Goal: Information Seeking & Learning: Check status

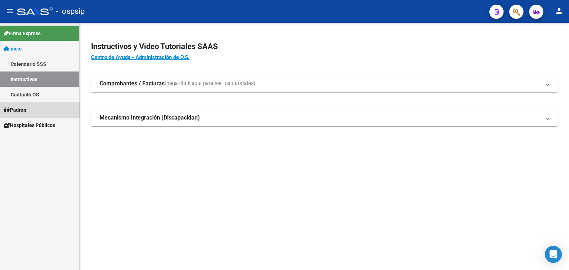
click at [18, 110] on span "Padrón" at bounding box center [15, 110] width 23 height 8
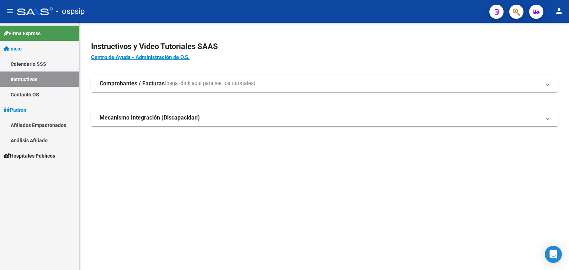
click at [38, 140] on link "Análisis Afiliado" at bounding box center [39, 140] width 79 height 15
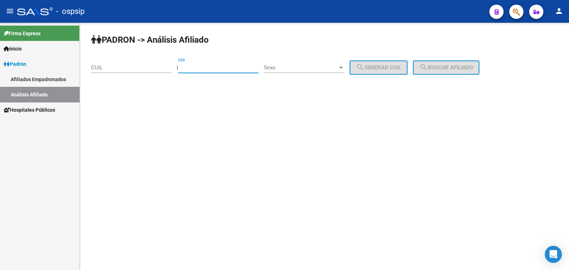
click at [208, 64] on input "DNI" at bounding box center [218, 67] width 80 height 6
type input "30453816"
click at [315, 68] on span "Sexo" at bounding box center [301, 67] width 74 height 6
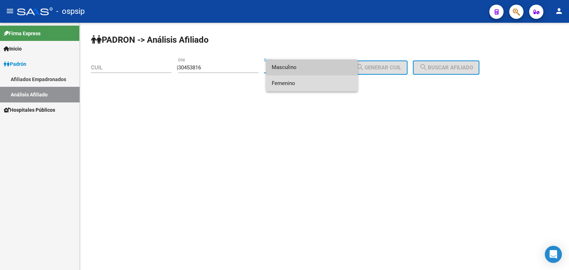
click at [315, 84] on span "Femenino" at bounding box center [312, 83] width 80 height 16
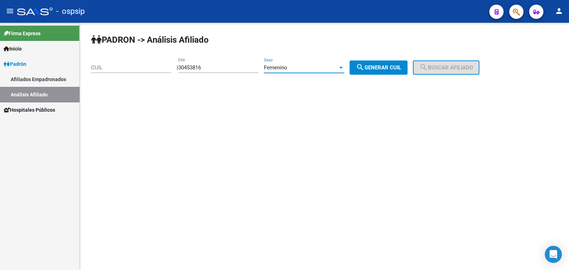
click at [365, 64] on mat-icon "search" at bounding box center [360, 67] width 9 height 9
type input "27-30453816-9"
click at [443, 62] on button "search Buscar afiliado" at bounding box center [446, 68] width 67 height 14
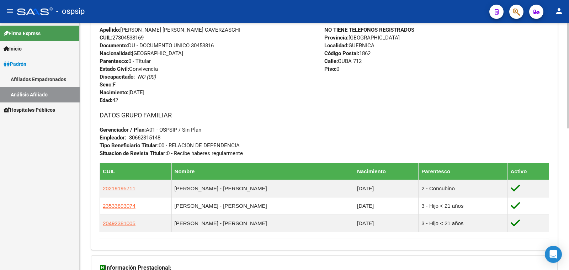
scroll to position [267, 0]
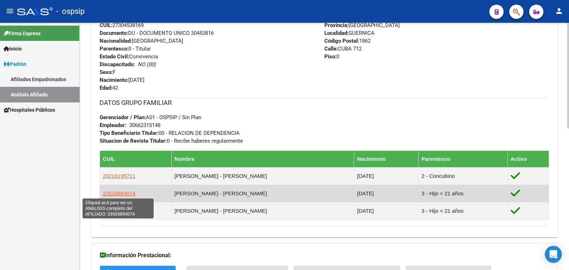
click at [128, 192] on span "23533893074" at bounding box center [119, 193] width 33 height 6
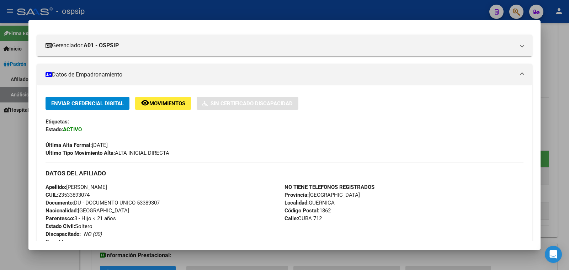
scroll to position [0, 0]
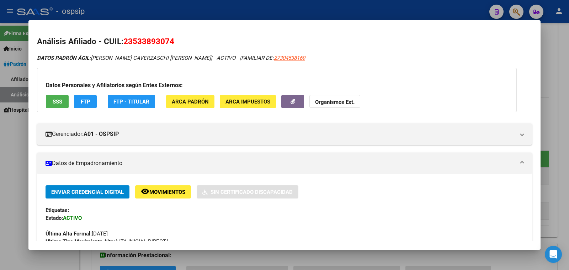
click at [9, 138] on div at bounding box center [284, 135] width 569 height 270
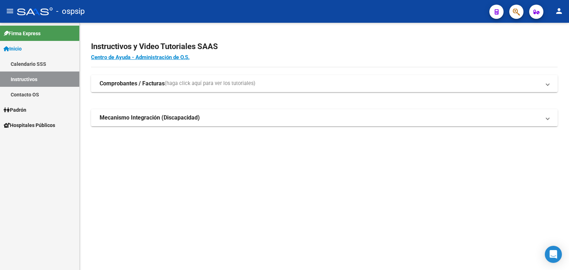
click at [20, 108] on span "Padrón" at bounding box center [15, 110] width 23 height 8
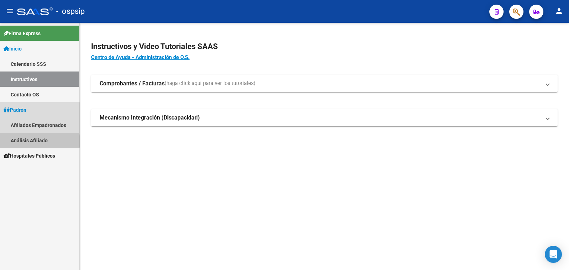
click at [34, 141] on link "Análisis Afiliado" at bounding box center [39, 140] width 79 height 15
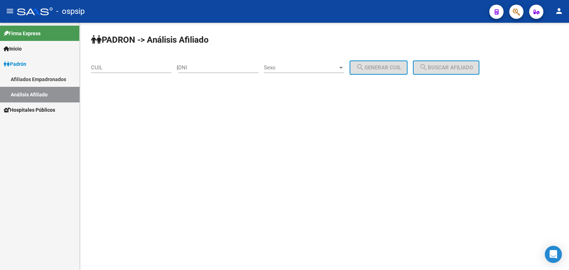
click at [221, 61] on div "DNI" at bounding box center [218, 65] width 80 height 15
drag, startPoint x: 221, startPoint y: 61, endPoint x: 202, endPoint y: 65, distance: 18.8
click at [202, 65] on input "DNI" at bounding box center [218, 67] width 80 height 6
paste input "28133333"
type input "28133333"
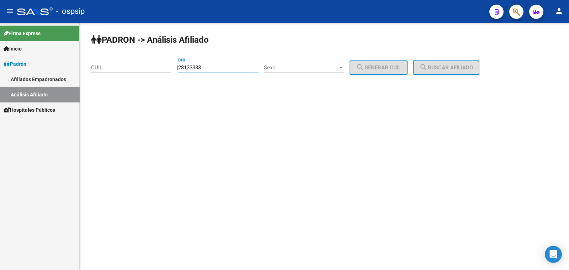
click at [327, 69] on span "Sexo" at bounding box center [301, 67] width 74 height 6
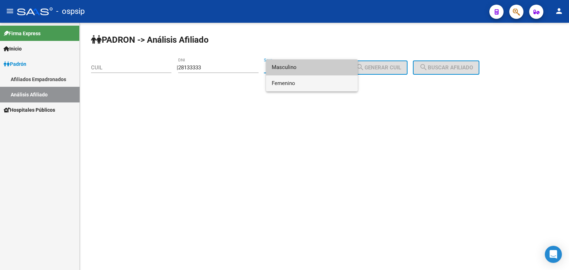
click at [328, 84] on span "Femenino" at bounding box center [312, 83] width 80 height 16
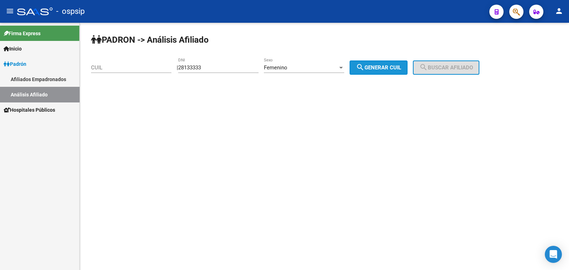
click at [391, 64] on span "search Generar CUIL" at bounding box center [378, 67] width 45 height 6
type input "27-28133333-5"
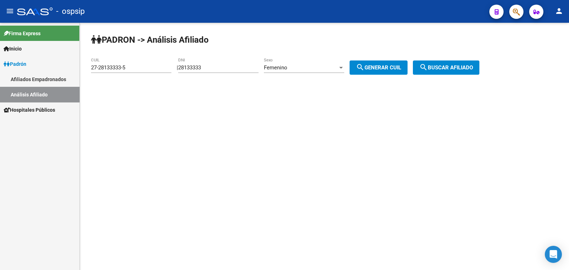
click at [450, 68] on span "search Buscar afiliado" at bounding box center [447, 67] width 54 height 6
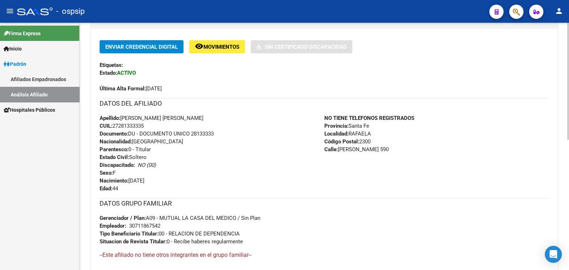
scroll to position [178, 0]
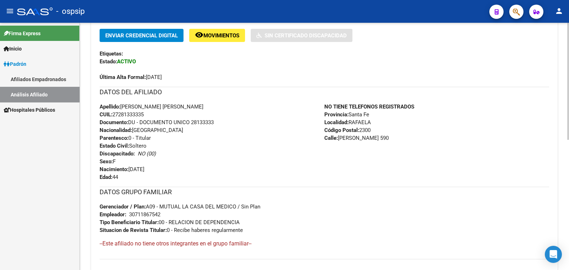
drag, startPoint x: 191, startPoint y: 120, endPoint x: 218, endPoint y: 123, distance: 27.3
click at [218, 123] on div "Apellido: [PERSON_NAME] [PERSON_NAME] CUIL: 27281333335 Documento: DU - DOCUMEN…" at bounding box center [212, 142] width 225 height 78
copy span "28133333"
click at [266, 125] on div "Apellido: [PERSON_NAME] [PERSON_NAME] CUIL: 27281333335 Documento: DU - DOCUMEN…" at bounding box center [212, 142] width 225 height 78
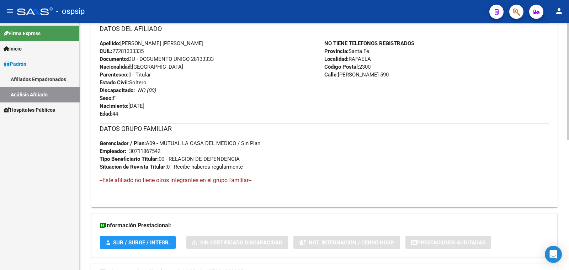
scroll to position [275, 0]
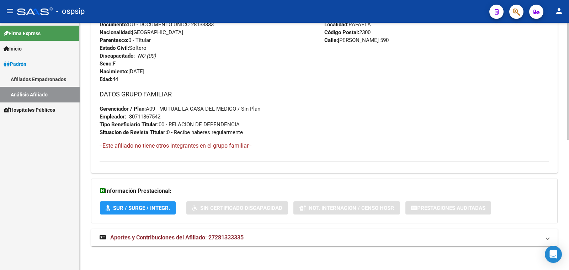
click at [226, 236] on span "Aportes y Contribuciones del Afiliado: 27281333335" at bounding box center [176, 237] width 133 height 7
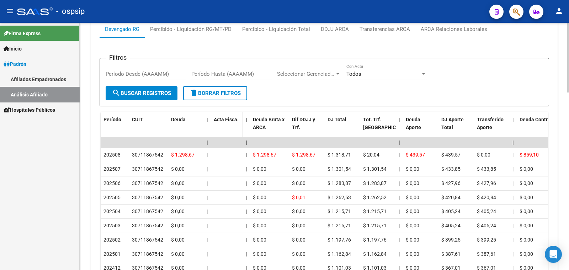
scroll to position [409, 0]
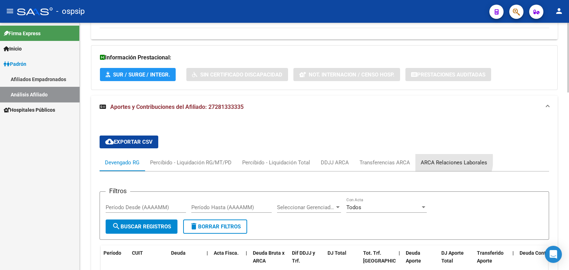
click at [449, 159] on div "ARCA Relaciones Laborales" at bounding box center [454, 163] width 67 height 8
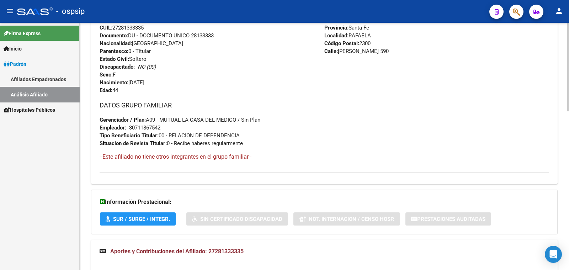
scroll to position [220, 0]
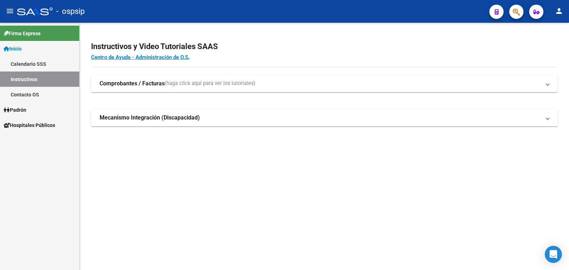
click at [23, 106] on span "Padrón" at bounding box center [15, 110] width 23 height 8
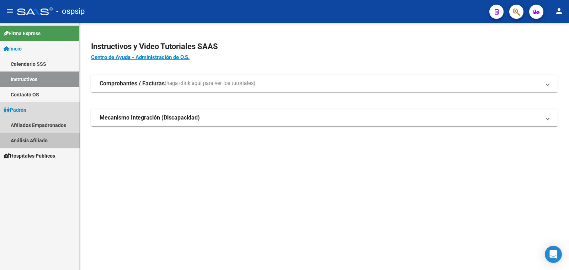
click at [42, 138] on link "Análisis Afiliado" at bounding box center [39, 140] width 79 height 15
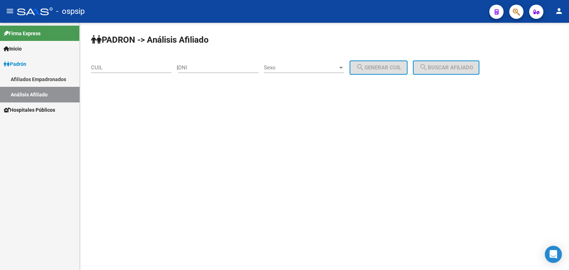
click at [205, 68] on input "DNI" at bounding box center [218, 67] width 80 height 6
paste input "39.436937"
click at [194, 65] on input "39.436937" at bounding box center [218, 67] width 80 height 6
type input "39436937"
click at [316, 67] on span "Sexo" at bounding box center [301, 67] width 74 height 6
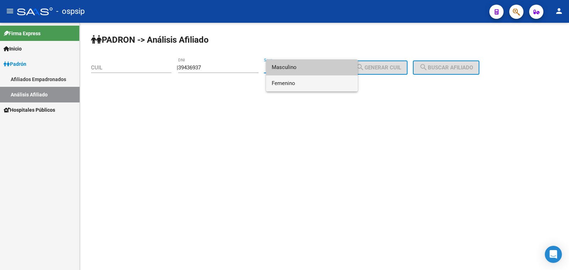
click at [319, 81] on span "Femenino" at bounding box center [312, 83] width 80 height 16
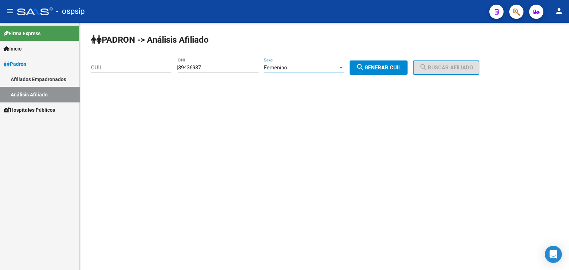
click at [383, 67] on span "search Generar CUIL" at bounding box center [378, 67] width 45 height 6
type input "27-39436937-9"
click at [467, 68] on span "search Buscar afiliado" at bounding box center [447, 67] width 54 height 6
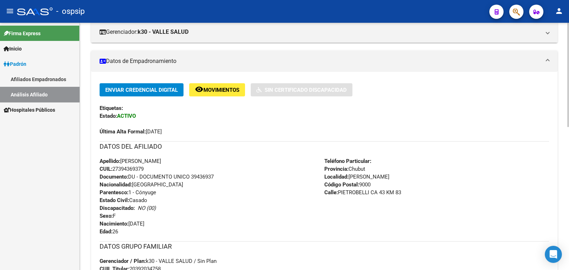
scroll to position [133, 0]
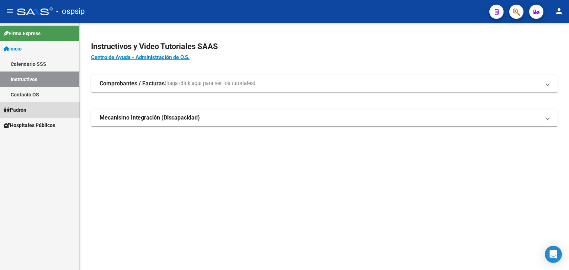
click at [20, 109] on span "Padrón" at bounding box center [15, 110] width 23 height 8
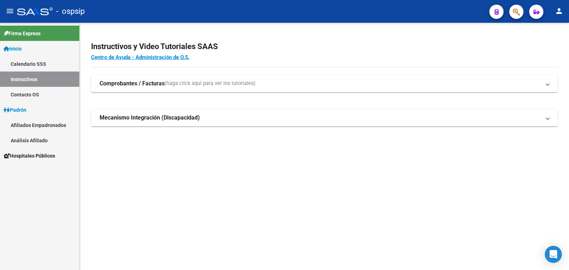
click at [27, 140] on link "Análisis Afiliado" at bounding box center [39, 140] width 79 height 15
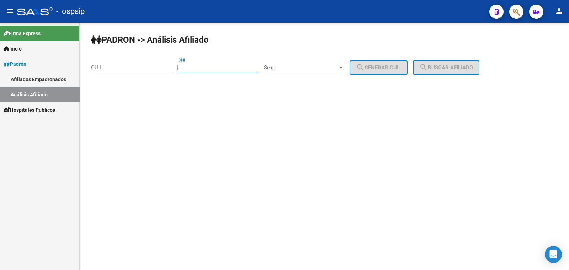
click at [198, 64] on input "DNI" at bounding box center [218, 67] width 80 height 6
type input "28133333"
click at [299, 67] on span "Sexo" at bounding box center [301, 67] width 74 height 6
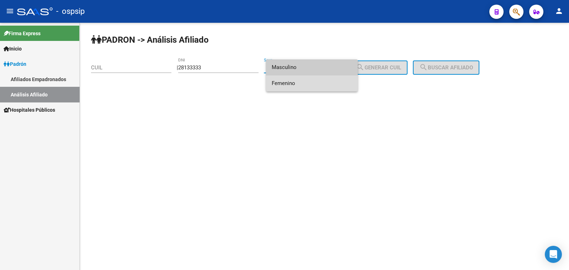
click at [301, 82] on span "Femenino" at bounding box center [312, 83] width 80 height 16
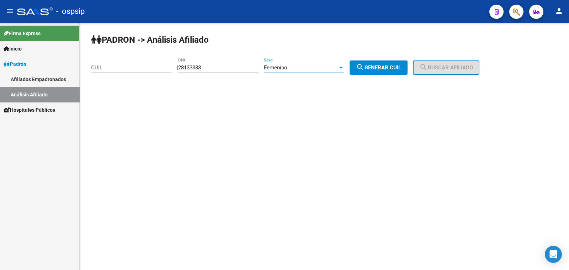
click at [401, 66] on span "search Generar CUIL" at bounding box center [378, 67] width 45 height 6
type input "27-28133333-5"
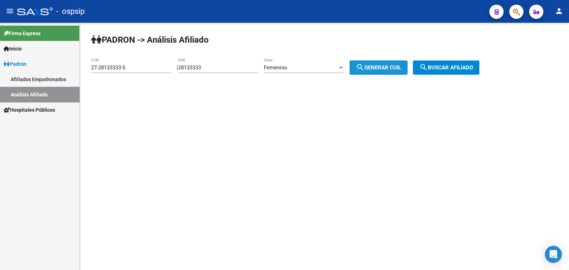
click at [397, 65] on span "search Generar CUIL" at bounding box center [378, 67] width 45 height 6
click at [447, 64] on button "search Buscar afiliado" at bounding box center [446, 68] width 67 height 14
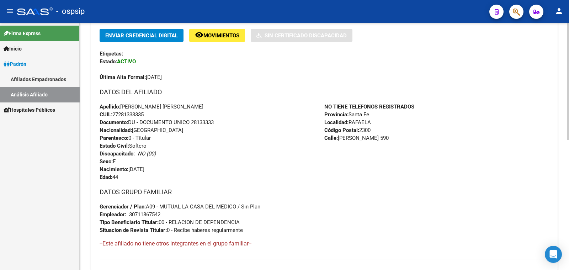
scroll to position [133, 0]
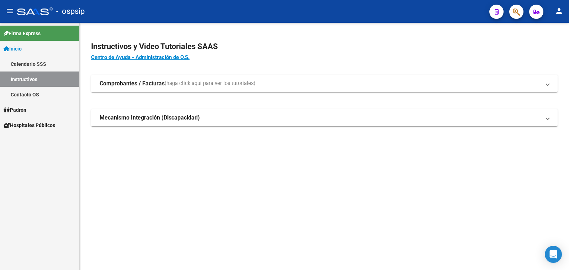
click at [26, 109] on span "Padrón" at bounding box center [15, 110] width 23 height 8
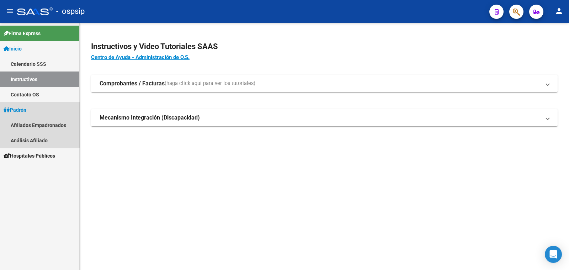
click at [23, 110] on span "Padrón" at bounding box center [15, 110] width 23 height 8
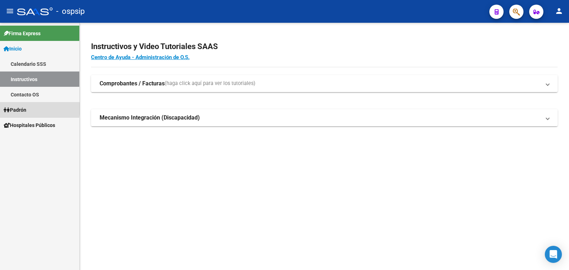
click at [26, 109] on span "Padrón" at bounding box center [15, 110] width 23 height 8
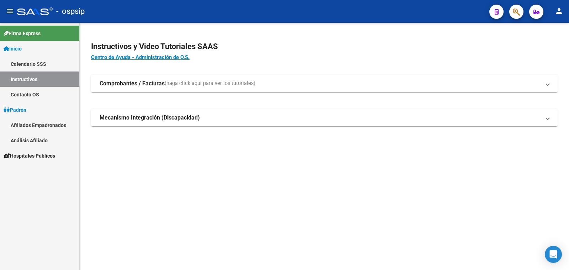
click at [43, 140] on link "Análisis Afiliado" at bounding box center [39, 140] width 79 height 15
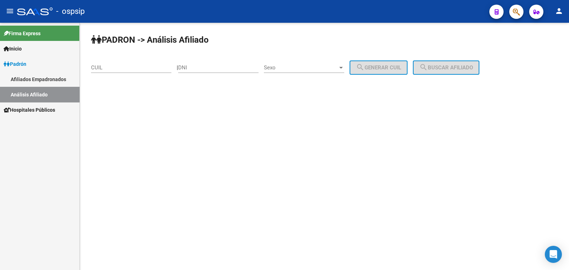
click at [198, 63] on div "DNI" at bounding box center [218, 65] width 80 height 15
drag, startPoint x: 198, startPoint y: 63, endPoint x: 174, endPoint y: 90, distance: 35.3
click at [174, 90] on div "PADRON -> Análisis Afiliado CUIL | DNI Sexo Sexo search Generar CUIL search Bus…" at bounding box center [325, 60] width 490 height 75
click at [207, 68] on input "DNI" at bounding box center [218, 67] width 80 height 6
paste input "34161453"
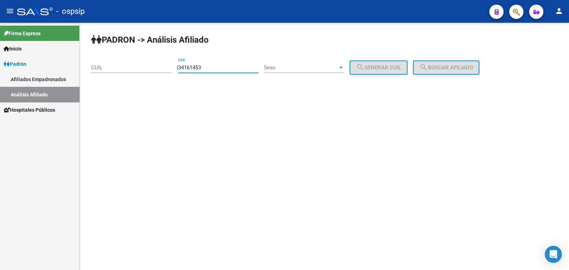
type input "34161453"
click at [326, 67] on span "Sexo" at bounding box center [301, 67] width 74 height 6
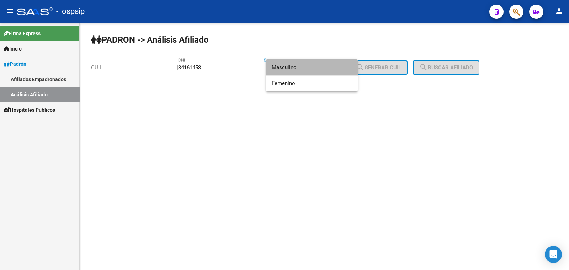
click at [326, 67] on span "Masculino" at bounding box center [312, 67] width 80 height 16
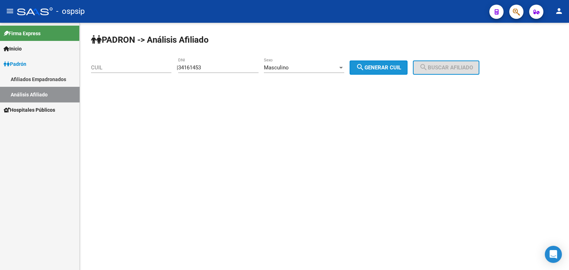
click at [382, 67] on span "search Generar CUIL" at bounding box center [378, 67] width 45 height 6
type input "20-34161453-9"
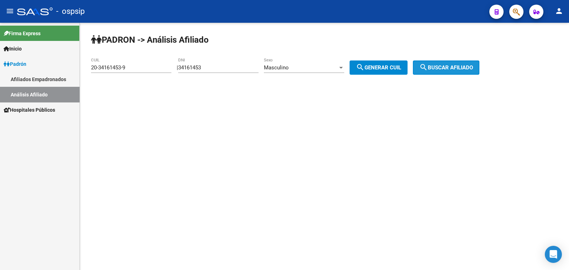
click at [445, 62] on button "search Buscar afiliado" at bounding box center [446, 68] width 67 height 14
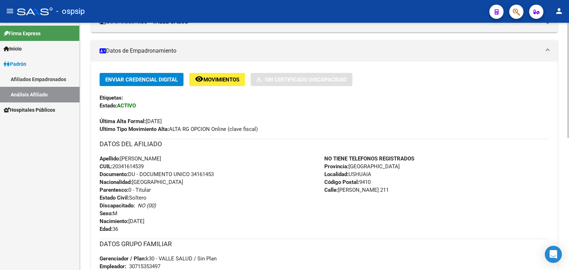
scroll to position [178, 0]
